Goal: Information Seeking & Learning: Learn about a topic

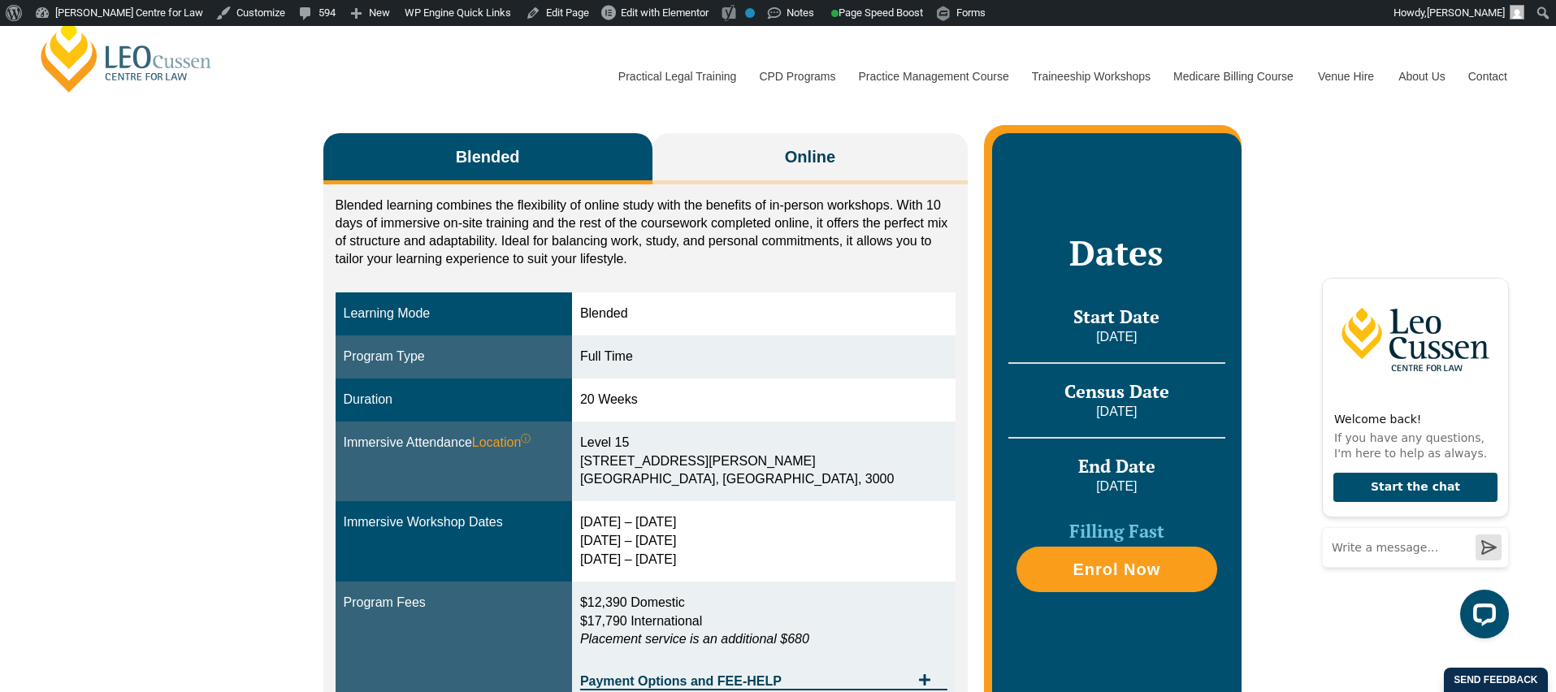
click at [188, 75] on link "[PERSON_NAME] Centre for Law" at bounding box center [127, 56] width 180 height 76
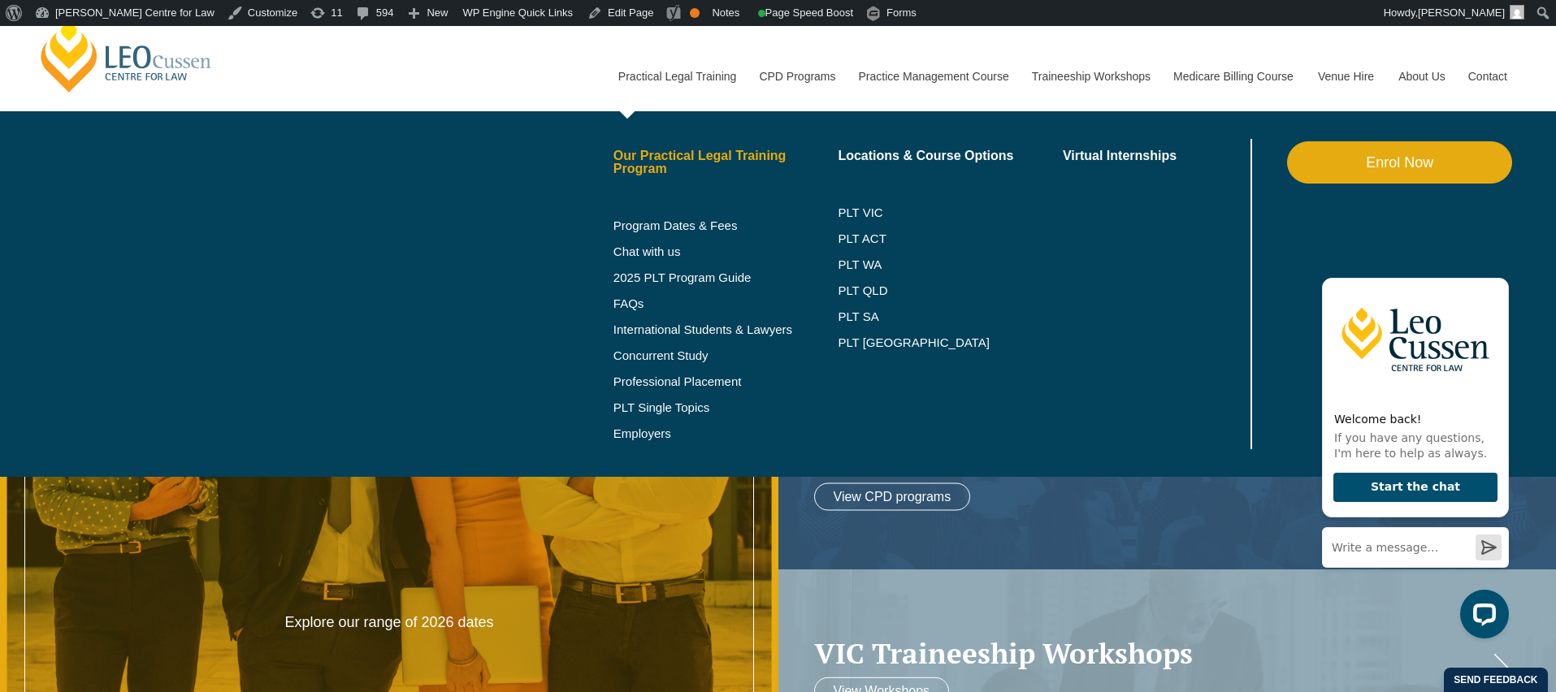
click at [669, 166] on link "Our Practical Legal Training Program" at bounding box center [725, 163] width 225 height 26
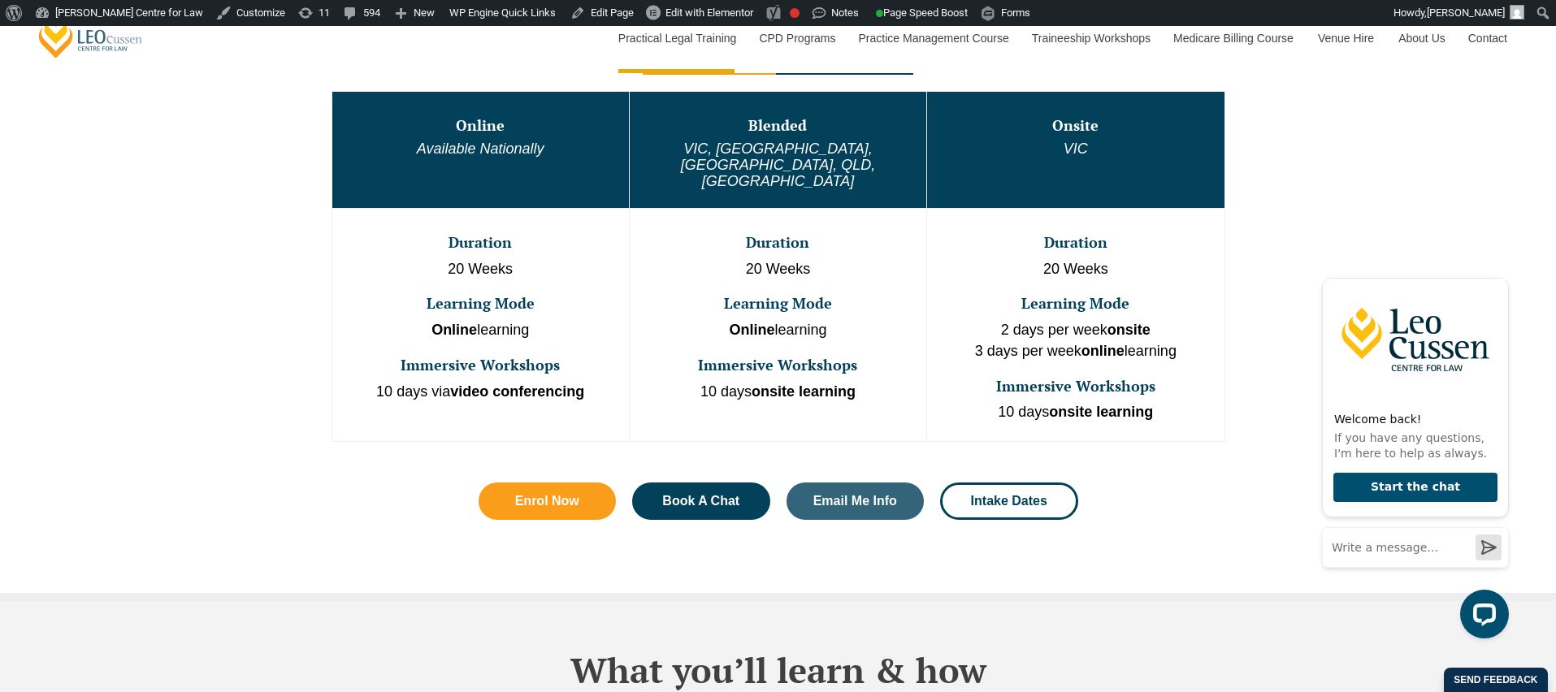
scroll to position [796, 0]
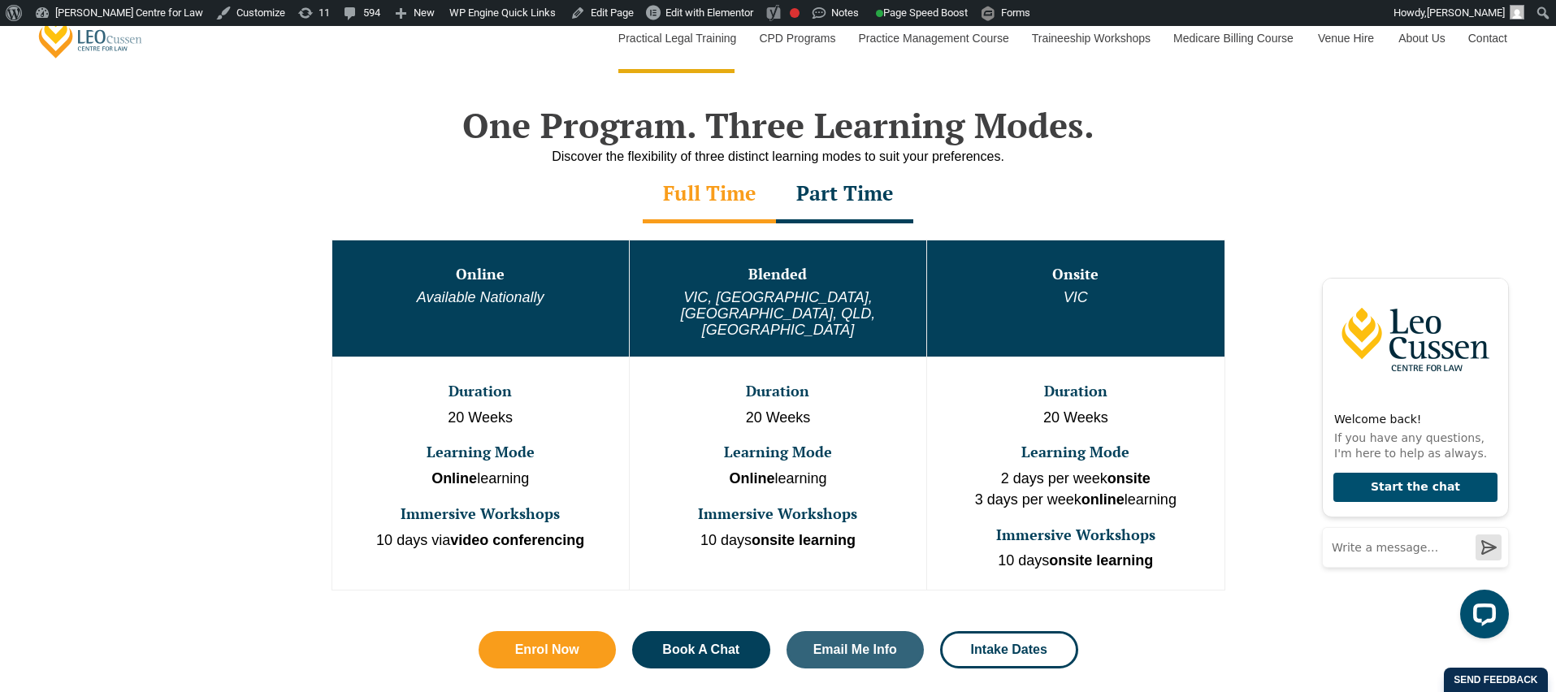
click at [851, 194] on div "Part Time" at bounding box center [844, 195] width 137 height 57
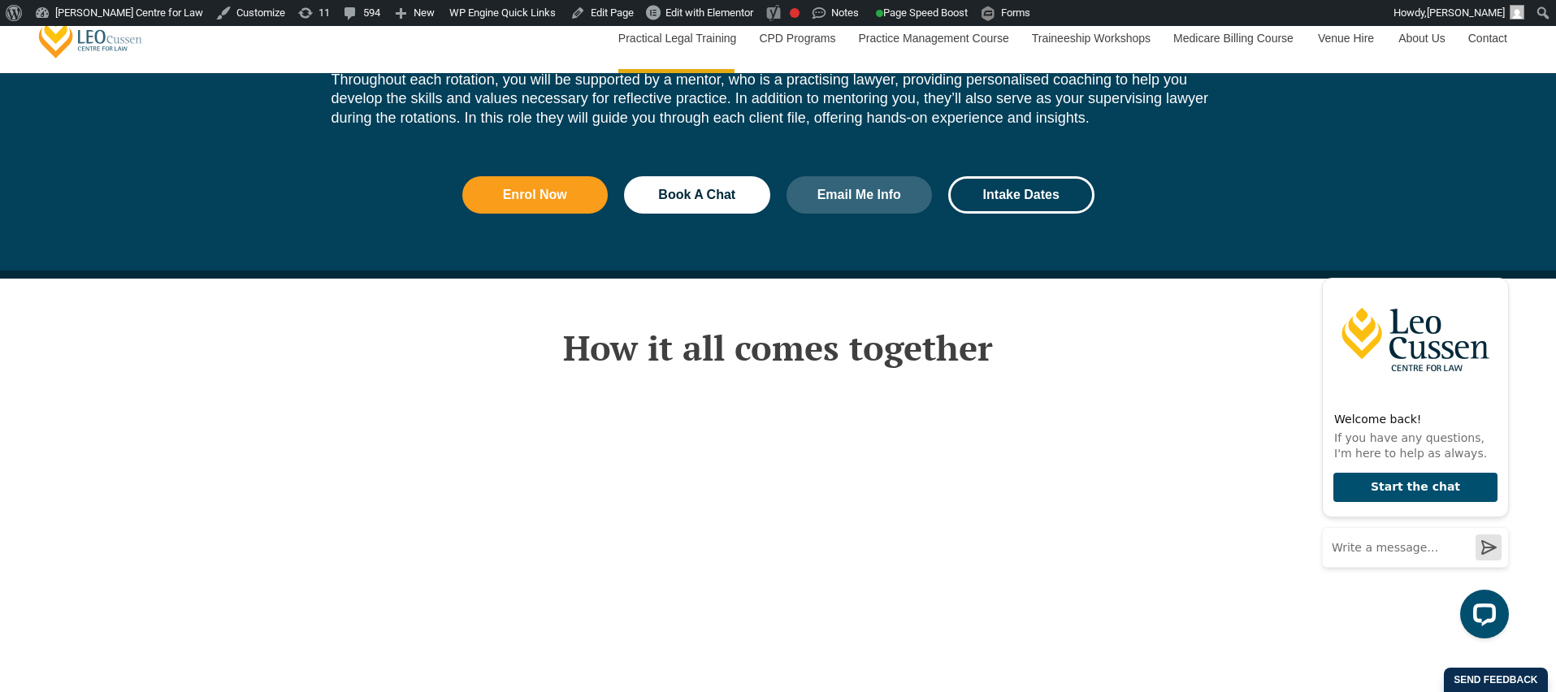
scroll to position [2471, 0]
